Goal: Task Accomplishment & Management: Manage account settings

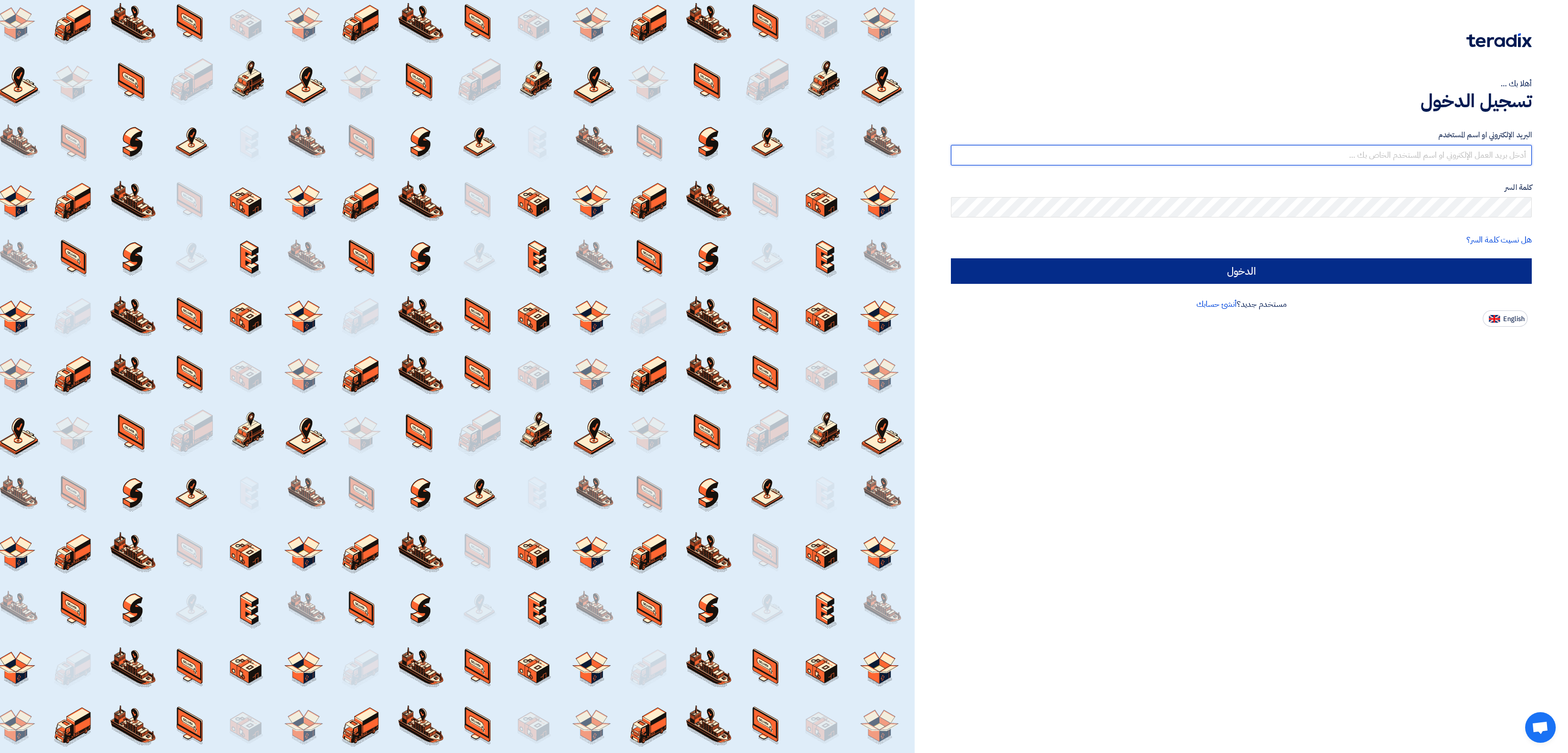
type input "[EMAIL_ADDRESS][DOMAIN_NAME]"
click at [1019, 273] on input "الدخول" at bounding box center [1241, 271] width 581 height 25
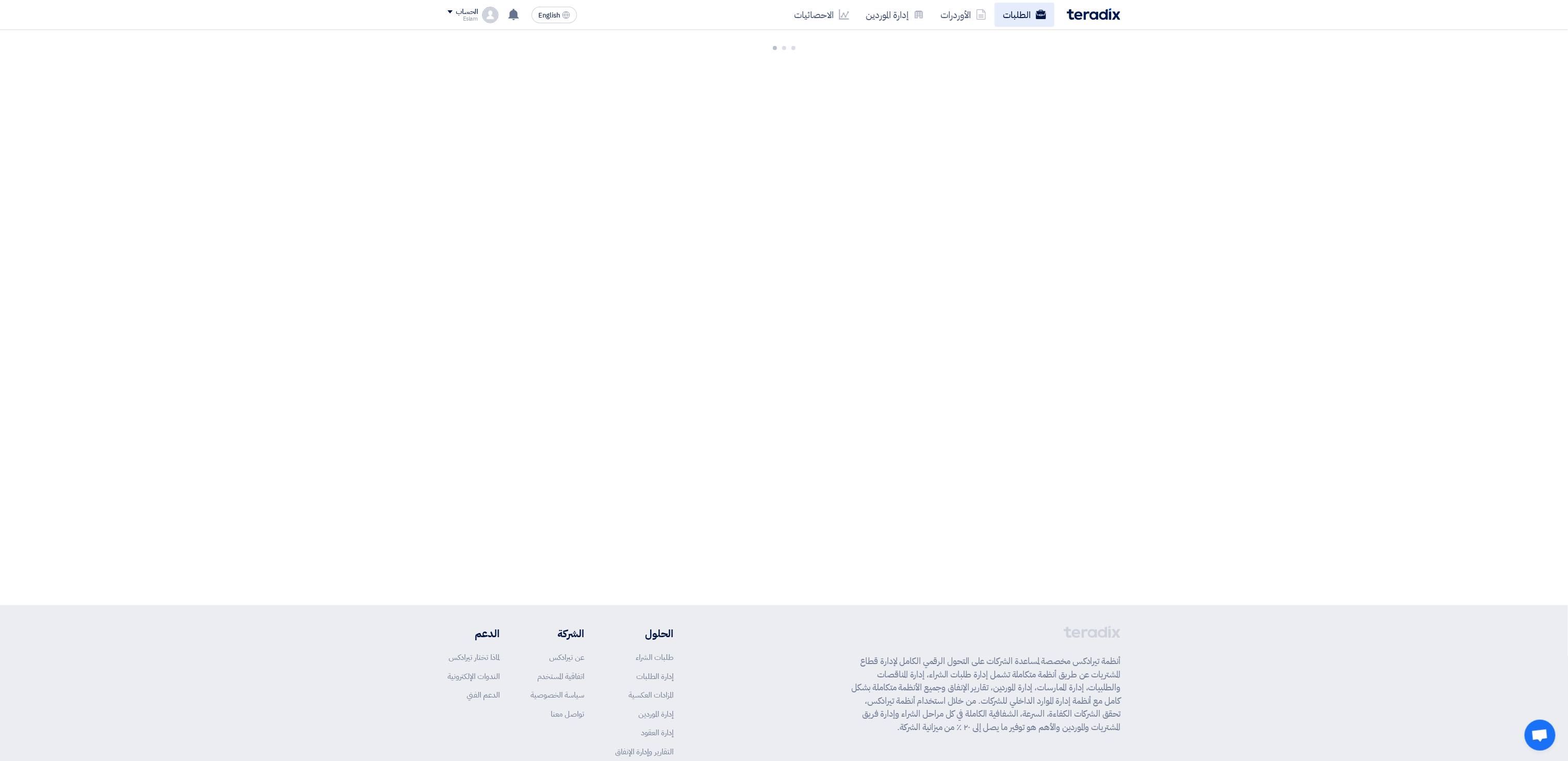
click at [1021, 22] on link "الطلبات" at bounding box center [1024, 15] width 60 height 24
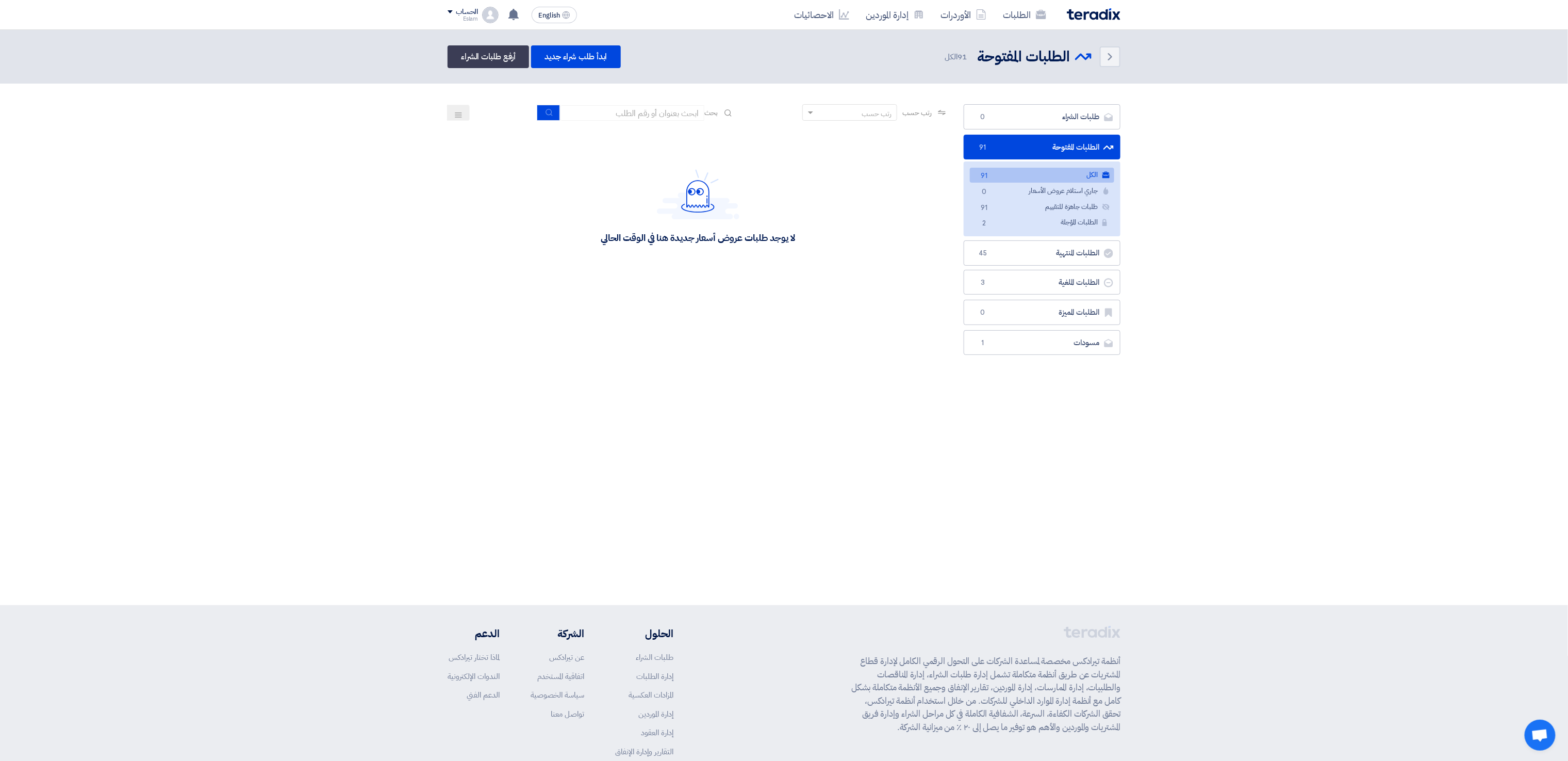
click at [1012, 170] on link "الكل الكل 91" at bounding box center [1042, 175] width 144 height 15
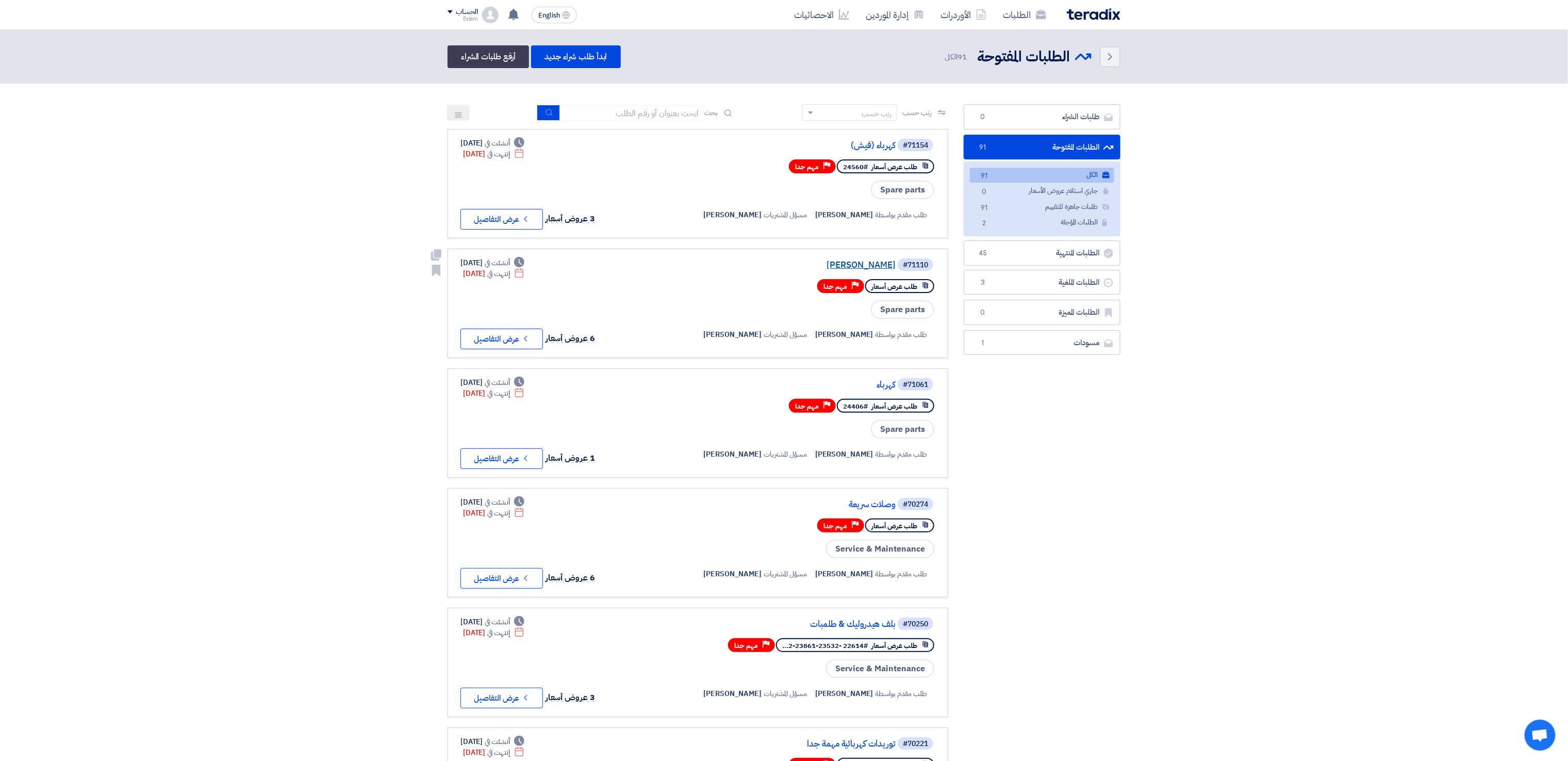
click at [879, 261] on link "[PERSON_NAME]" at bounding box center [792, 265] width 206 height 9
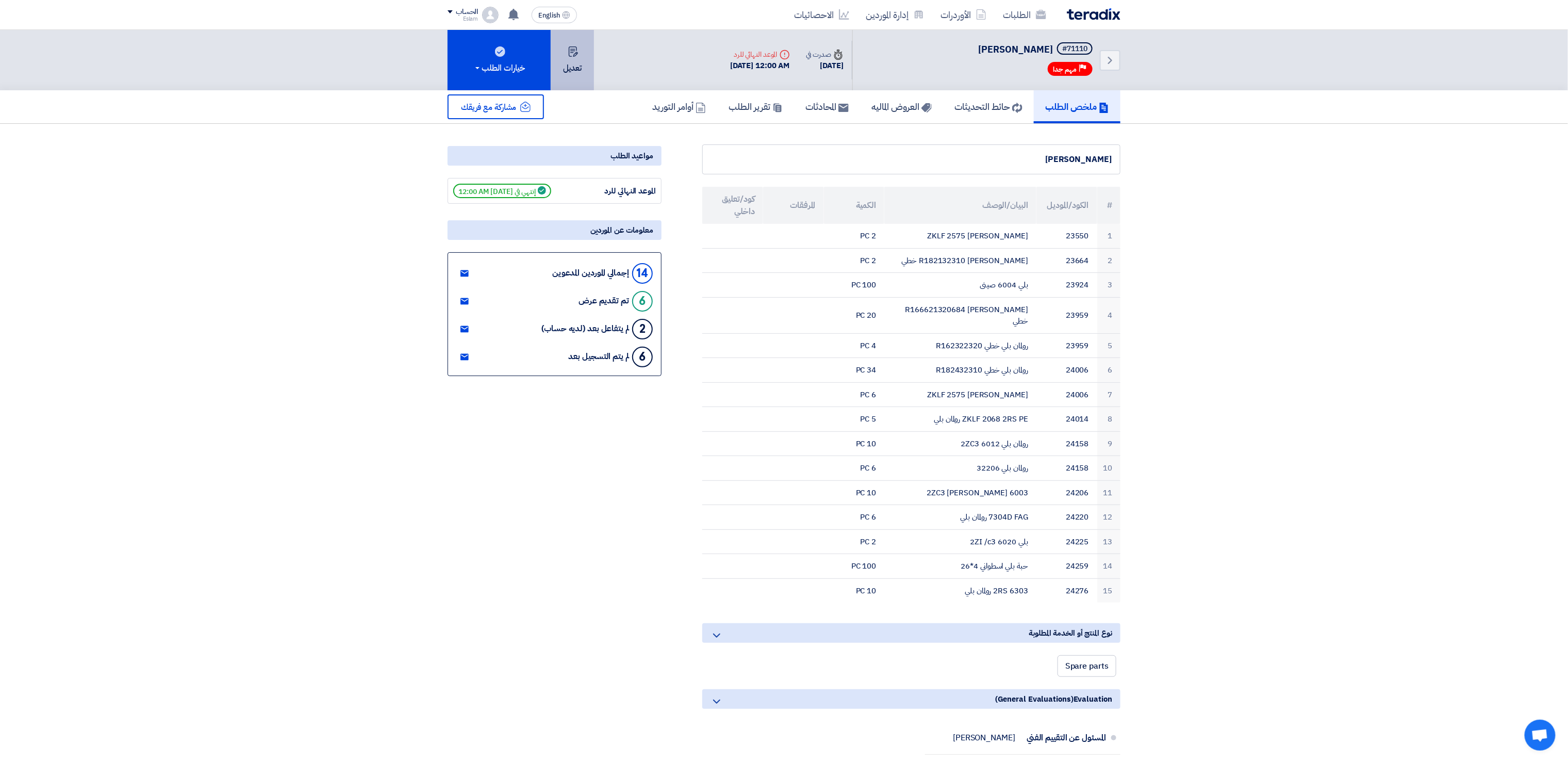
click at [559, 73] on button "تعديل" at bounding box center [572, 60] width 43 height 60
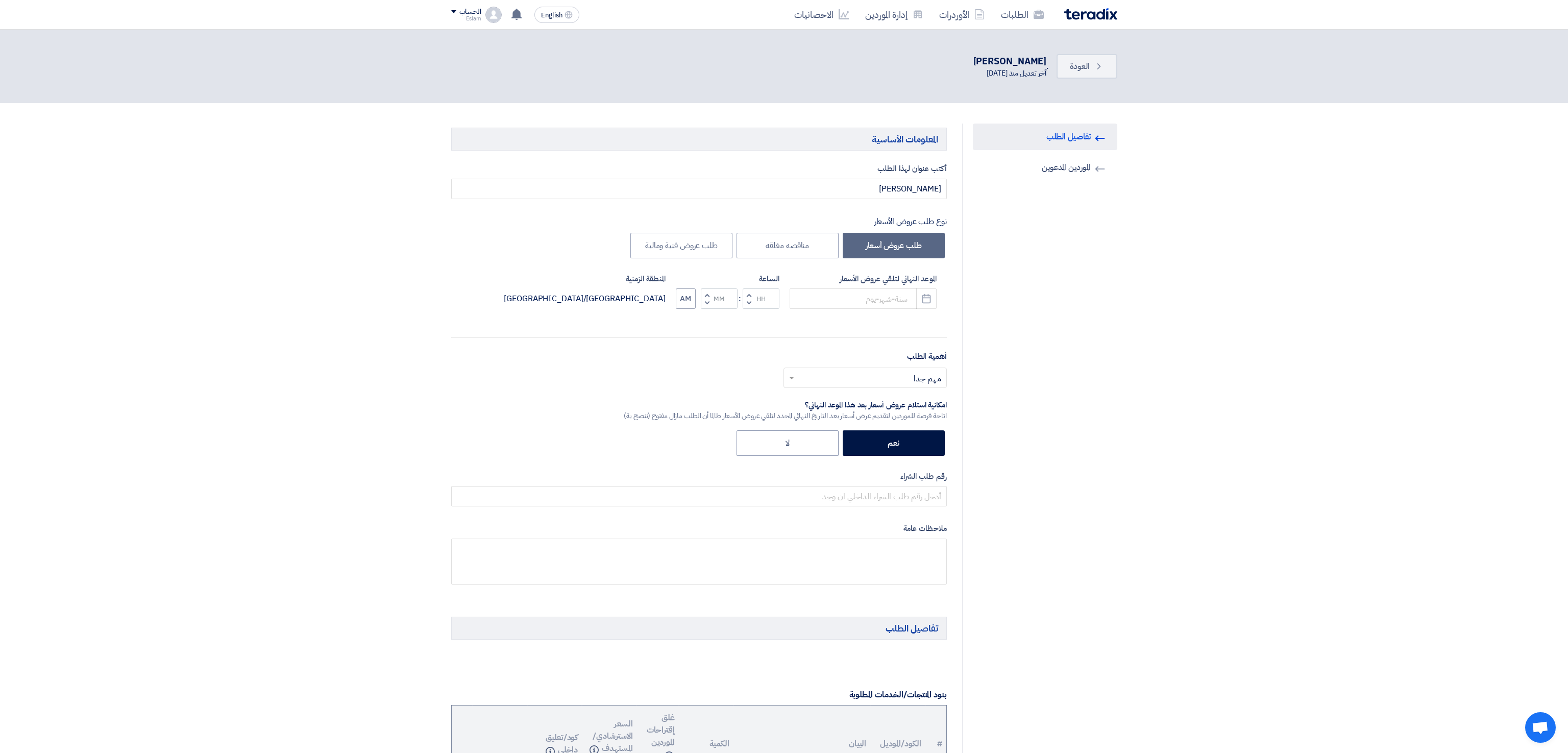
type input "[DATE]"
type input "12"
type input "00"
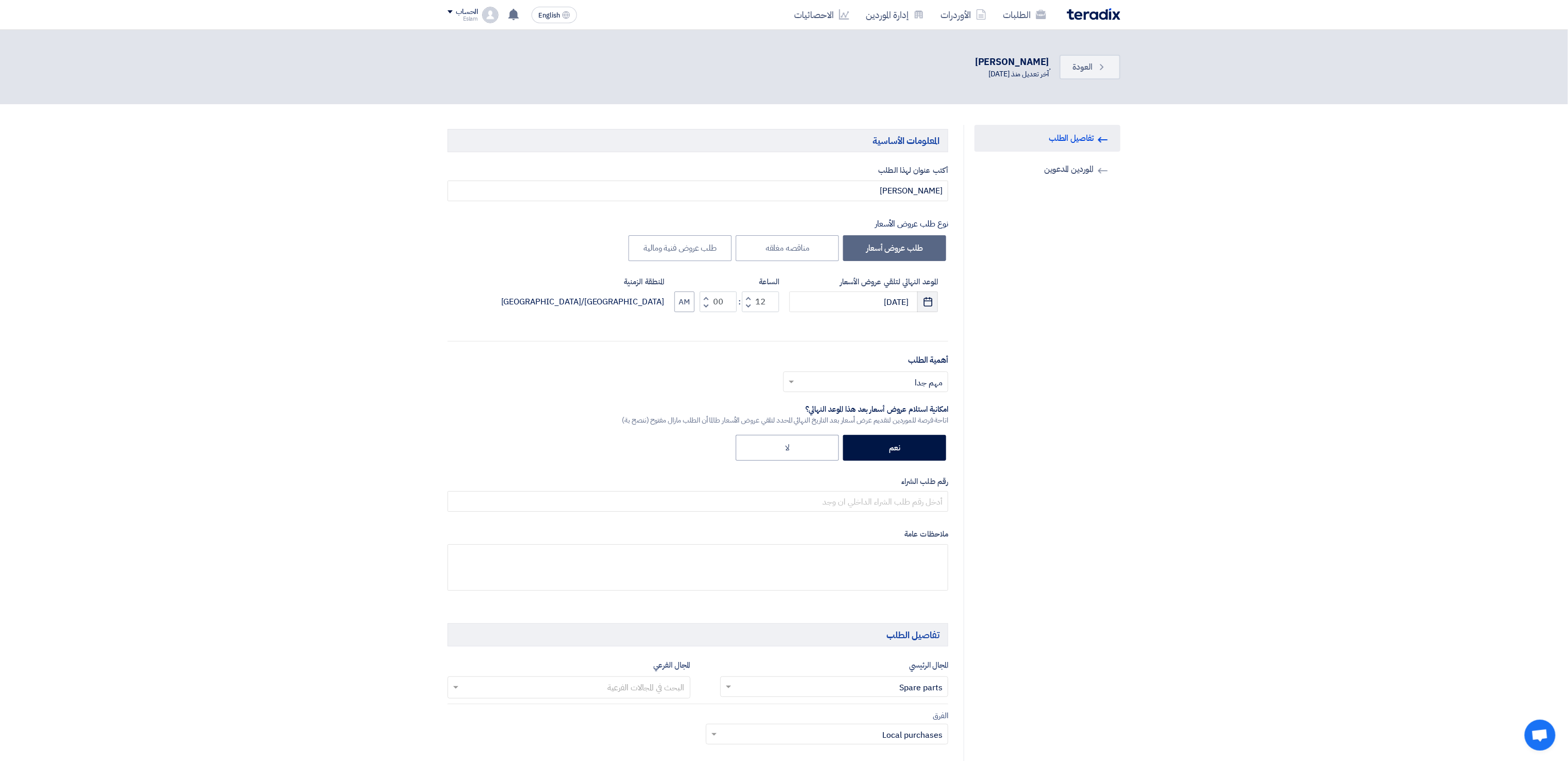
click at [935, 296] on button "Pick a date" at bounding box center [927, 302] width 21 height 21
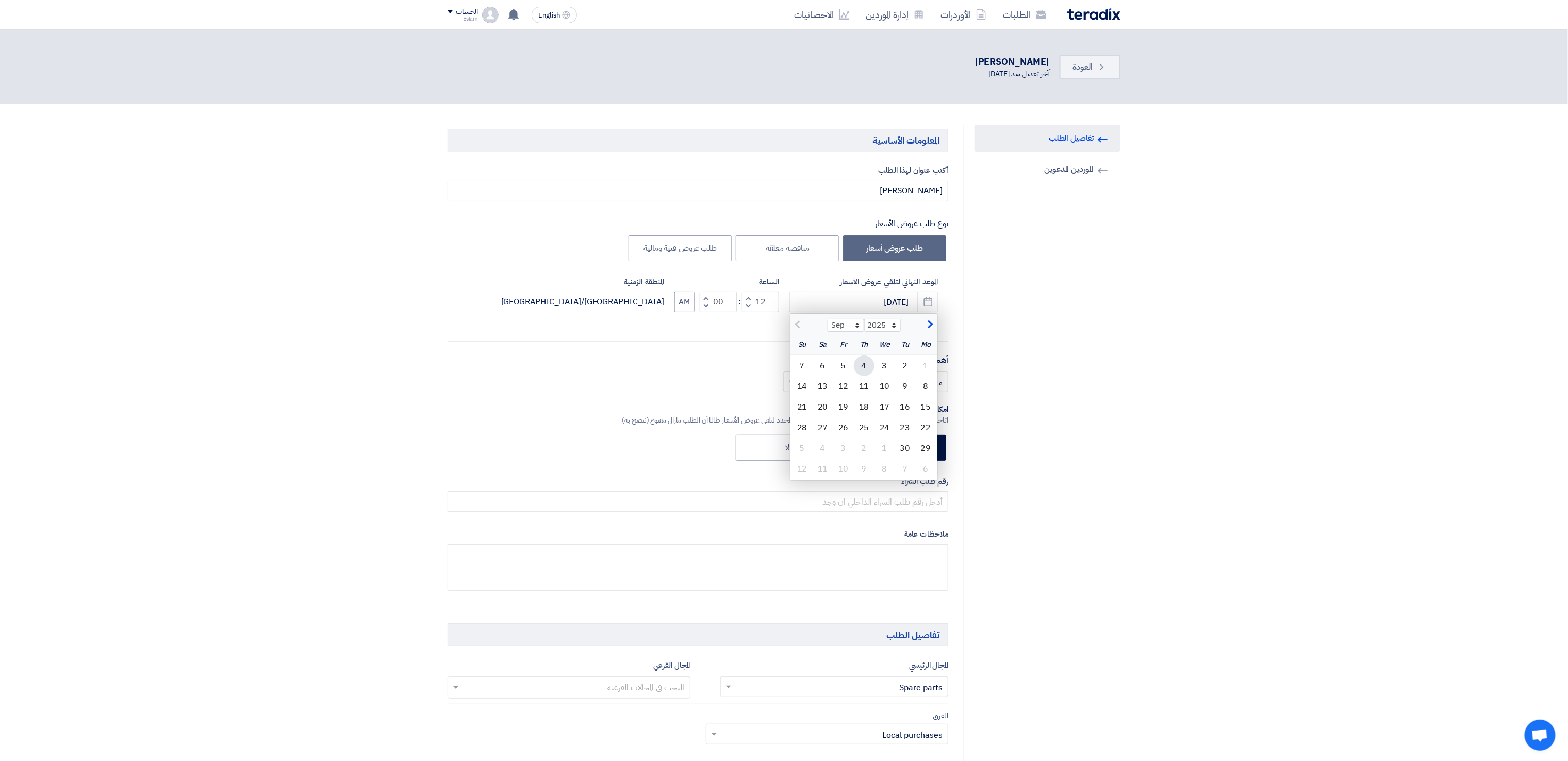
click at [861, 364] on div "4" at bounding box center [865, 366] width 21 height 21
type input "[DATE]"
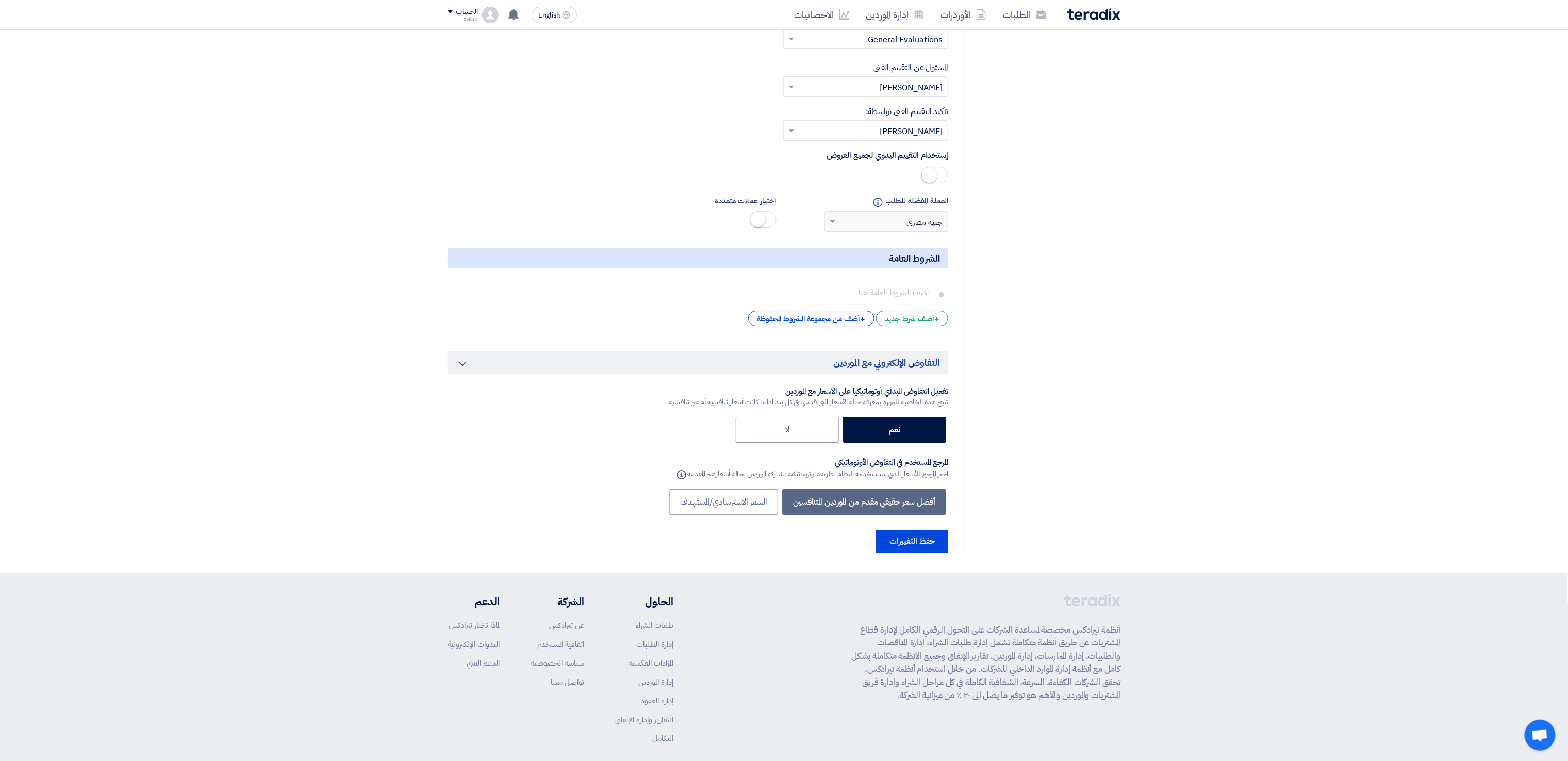
scroll to position [2189, 0]
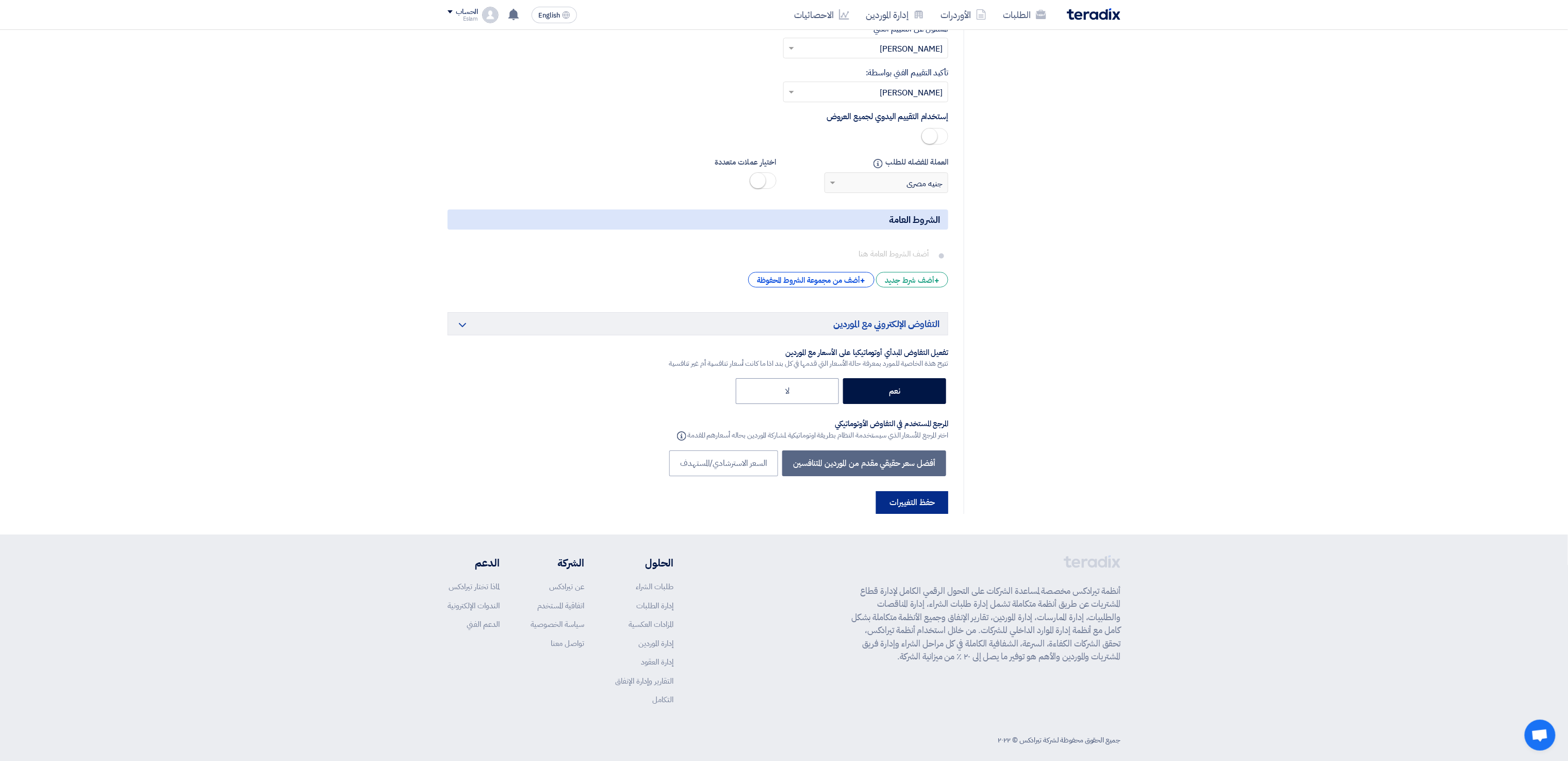
click at [906, 500] on button "حفظ التغييرات" at bounding box center [912, 502] width 72 height 22
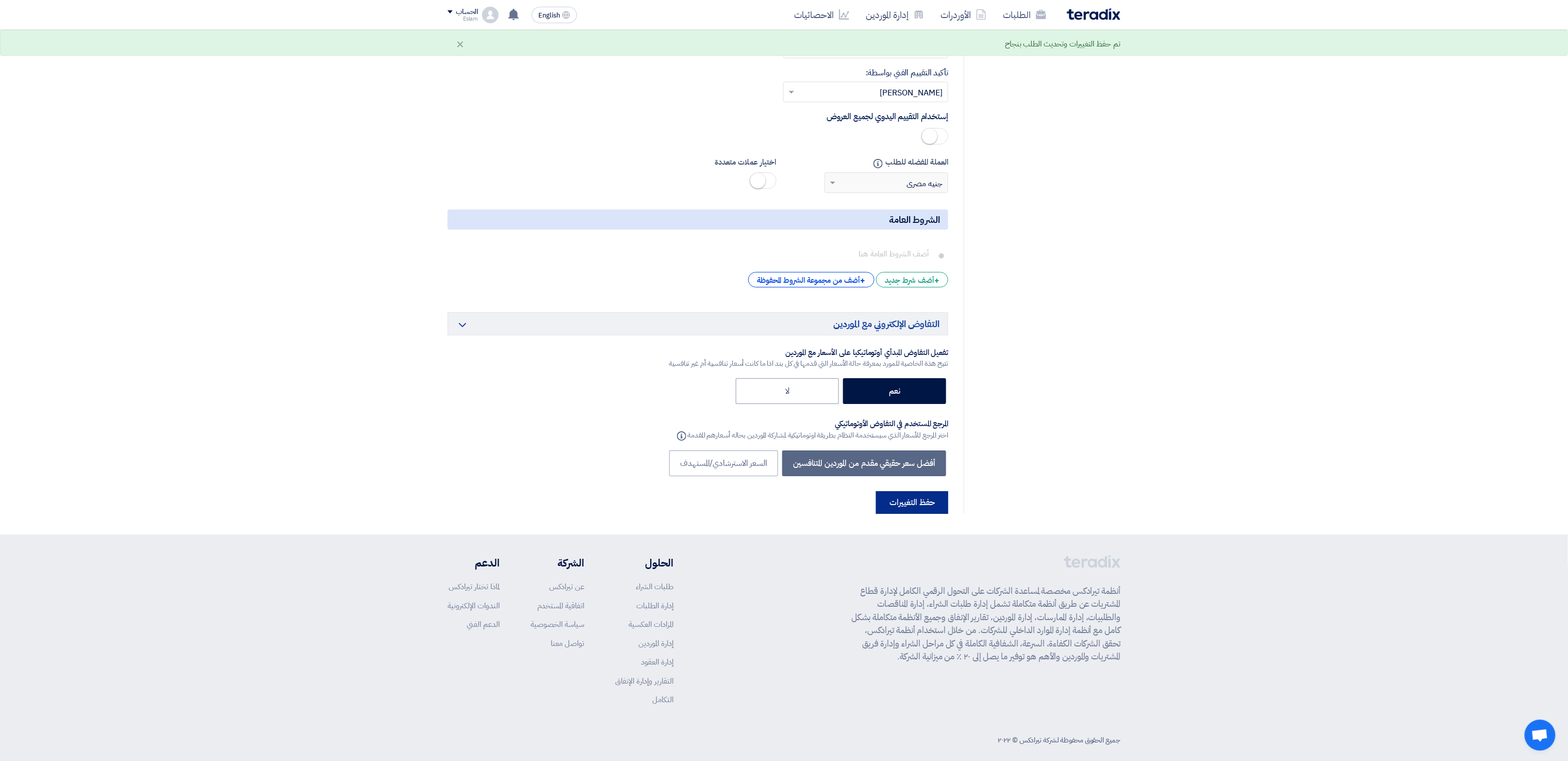
scroll to position [0, 0]
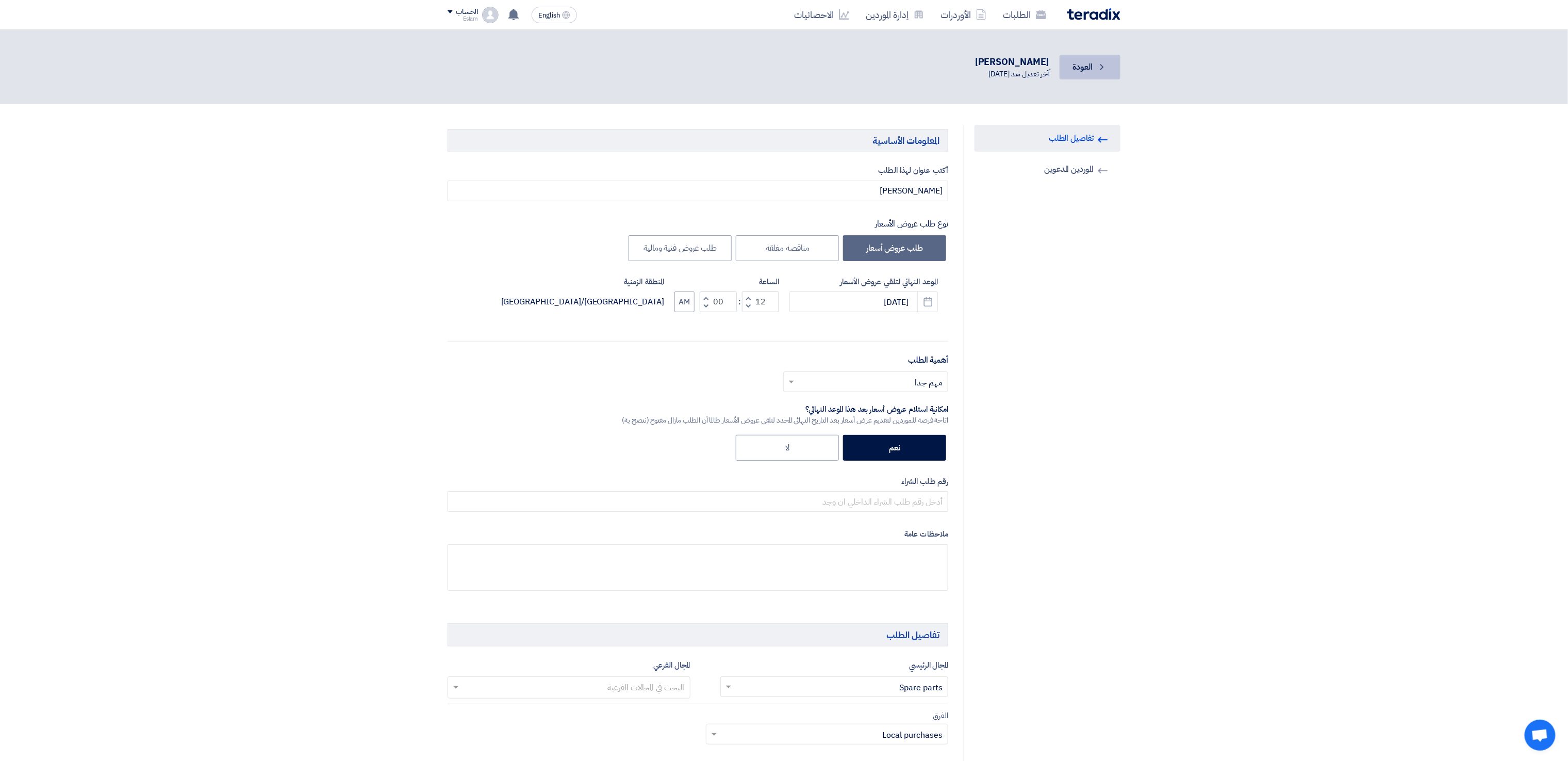
click at [1114, 67] on link "Back العودة" at bounding box center [1090, 67] width 61 height 25
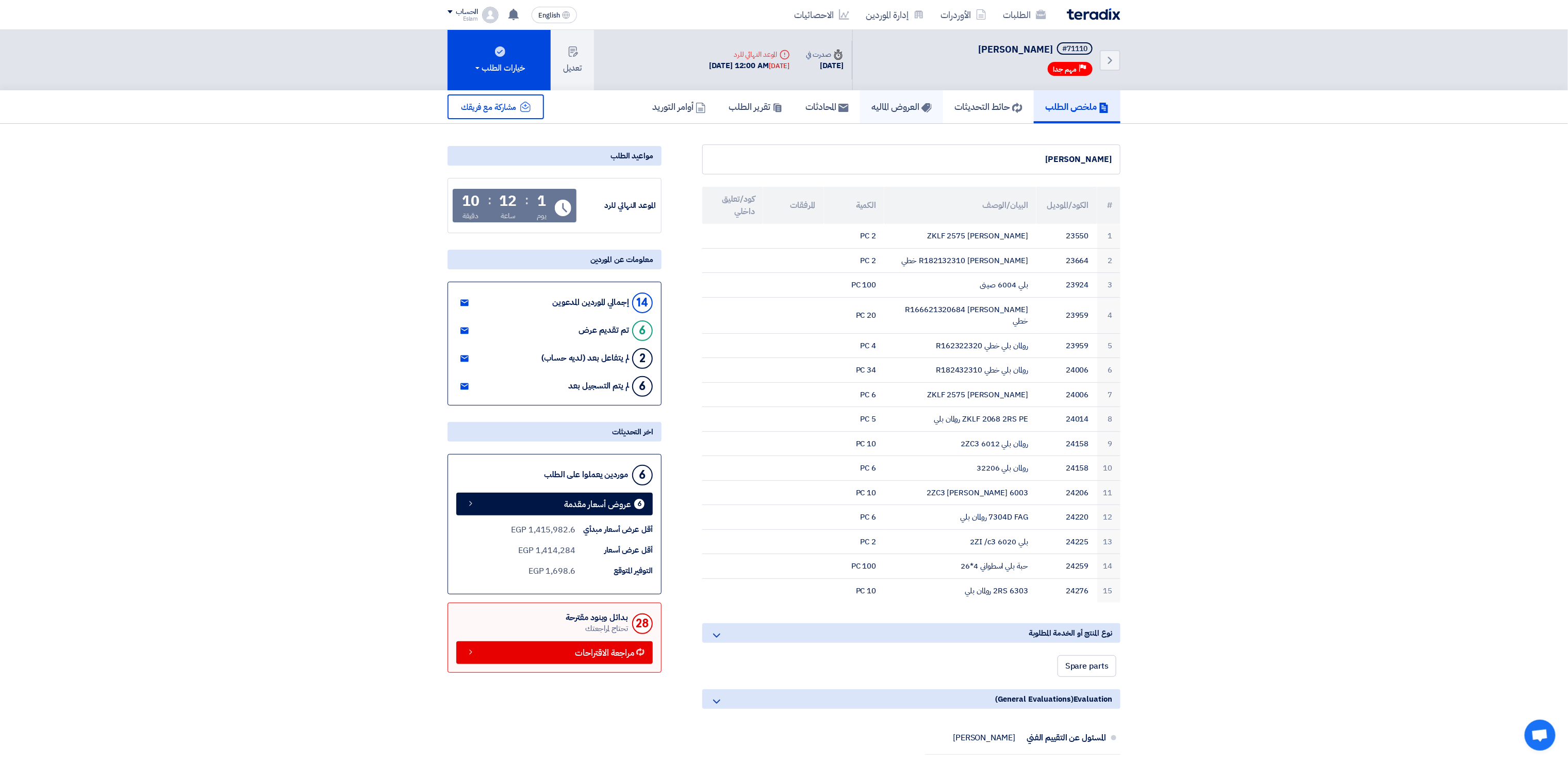
click at [884, 101] on h5 "العروض الماليه" at bounding box center [902, 107] width 60 height 12
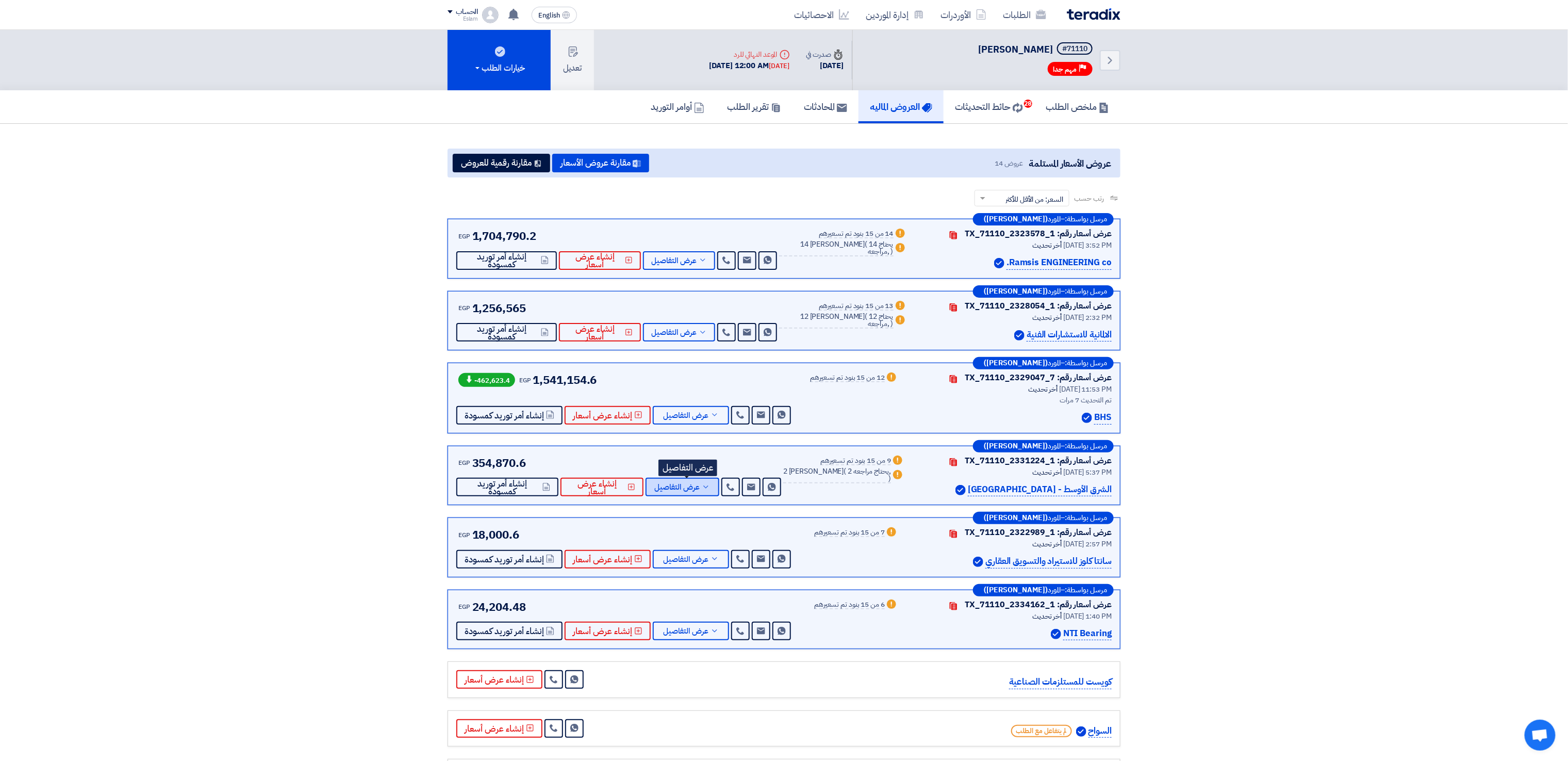
click at [691, 490] on span "عرض التفاصيل" at bounding box center [677, 487] width 46 height 8
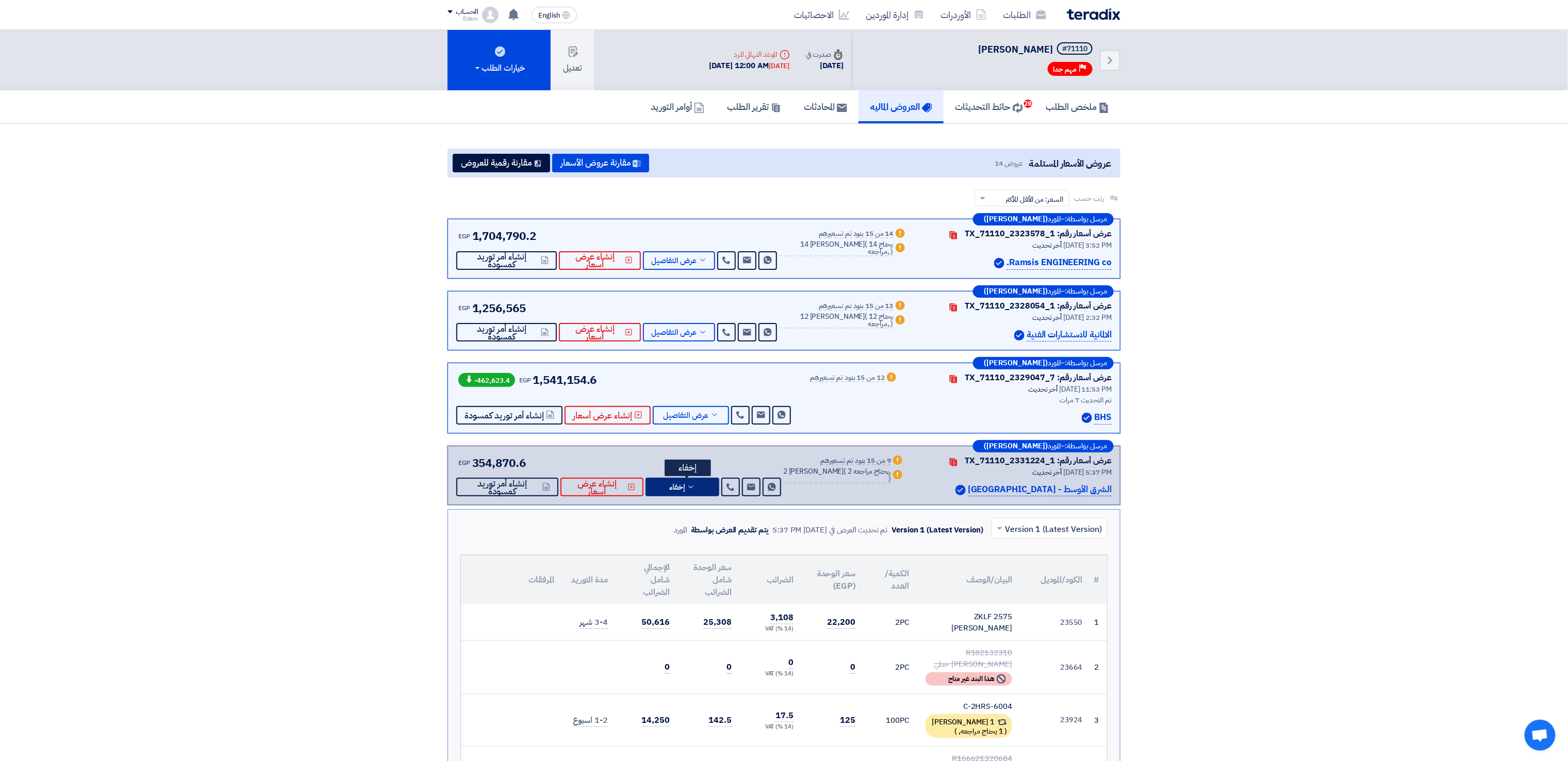
click at [691, 490] on button "إخفاء" at bounding box center [682, 487] width 74 height 19
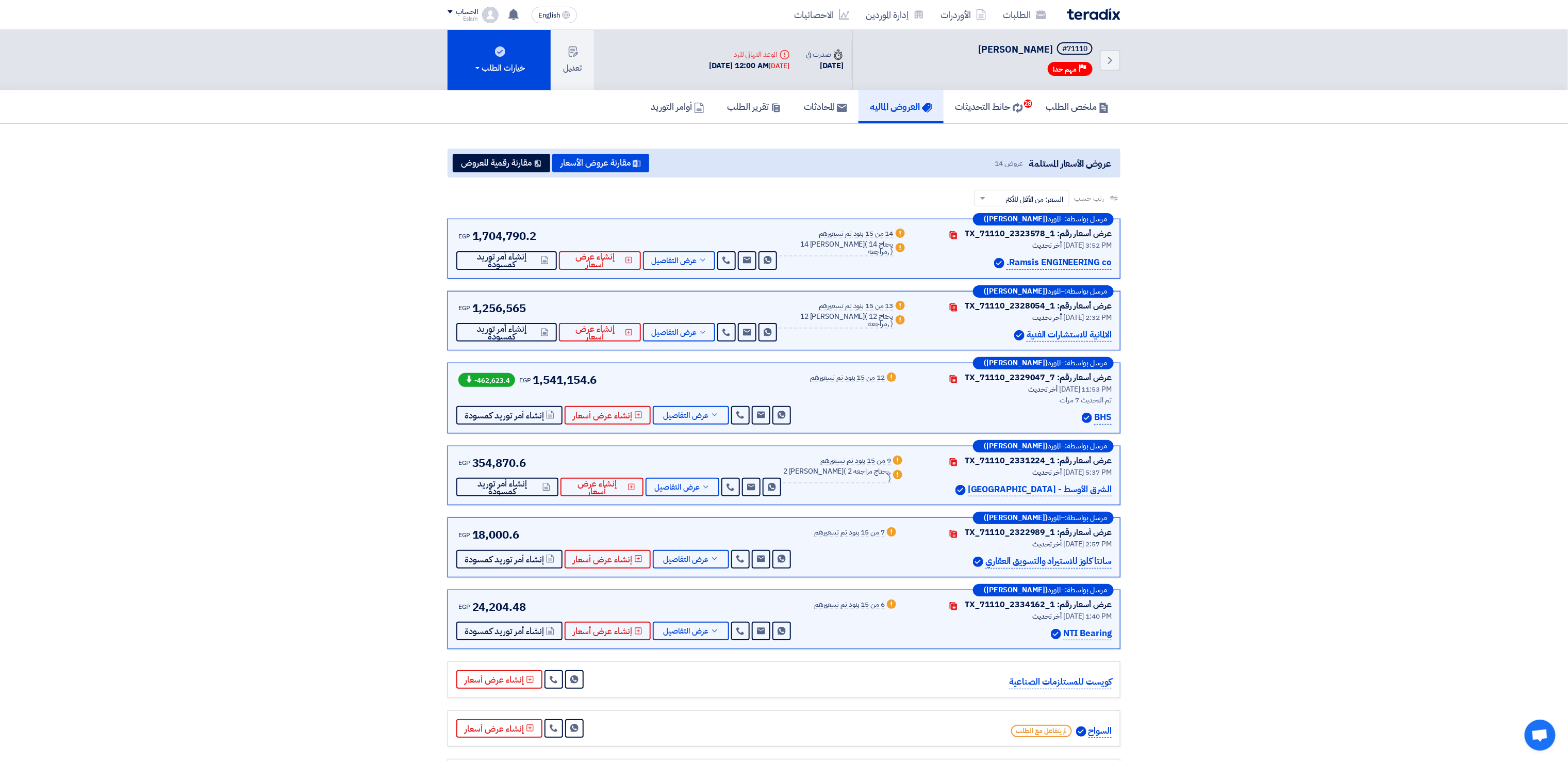
drag, startPoint x: 1568, startPoint y: 122, endPoint x: 1560, endPoint y: 122, distance: 8.0
